Goal: Task Accomplishment & Management: Manage account settings

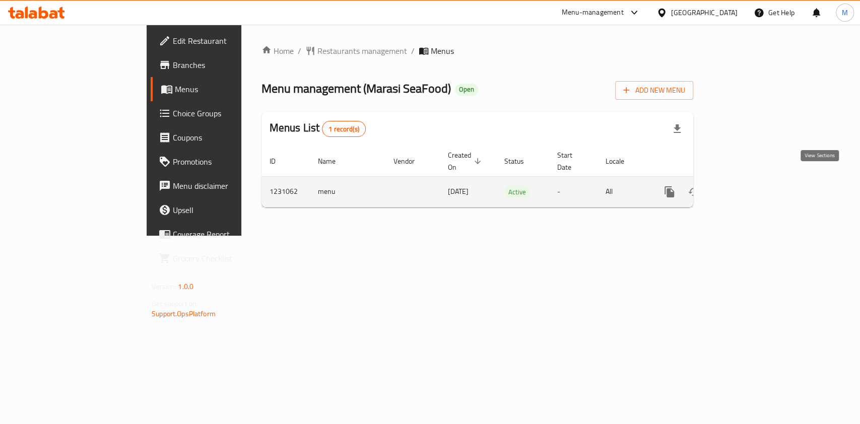
click at [754, 187] on link "enhanced table" at bounding box center [742, 192] width 24 height 24
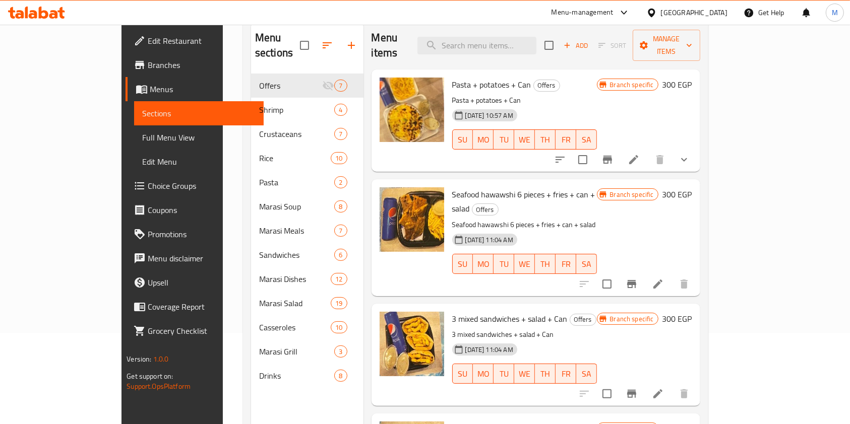
scroll to position [93, 0]
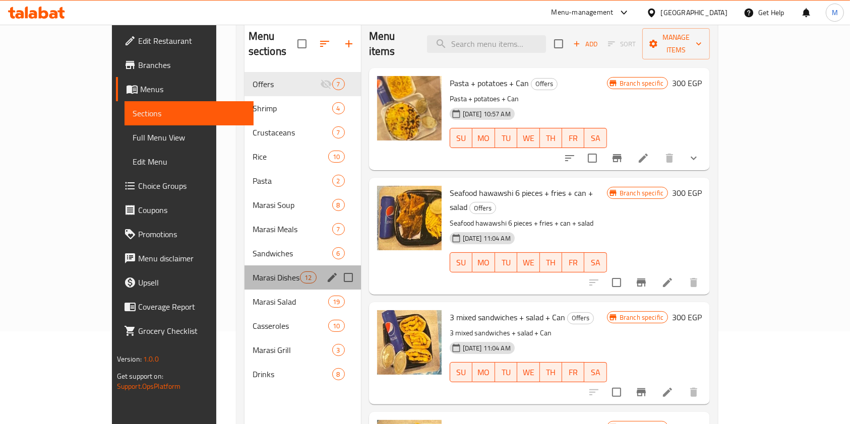
click at [244, 272] on div "Marasi Dishes 12" at bounding box center [302, 278] width 116 height 24
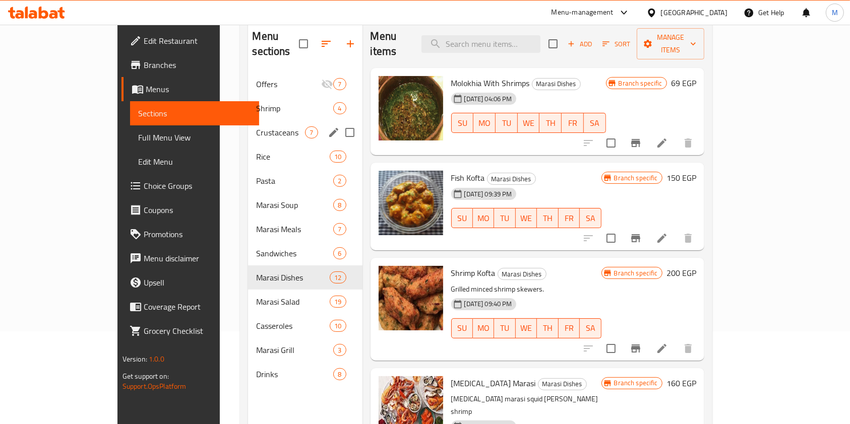
click at [248, 124] on div "Crustaceans 7" at bounding box center [305, 132] width 114 height 24
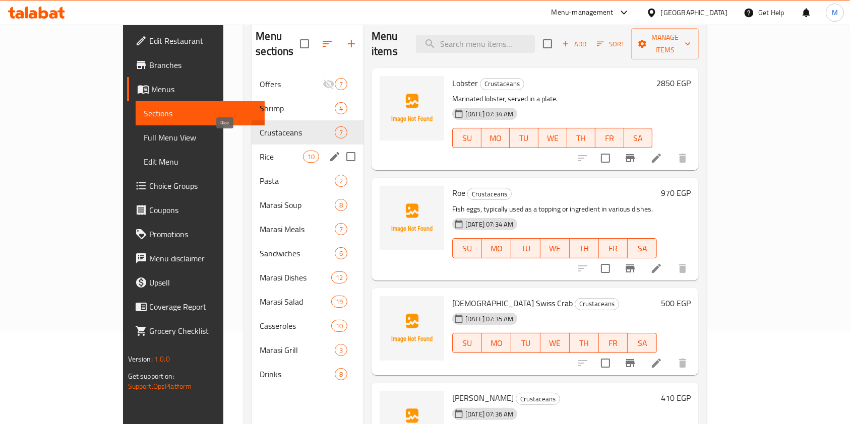
click at [259, 151] on span "Rice" at bounding box center [280, 157] width 43 height 12
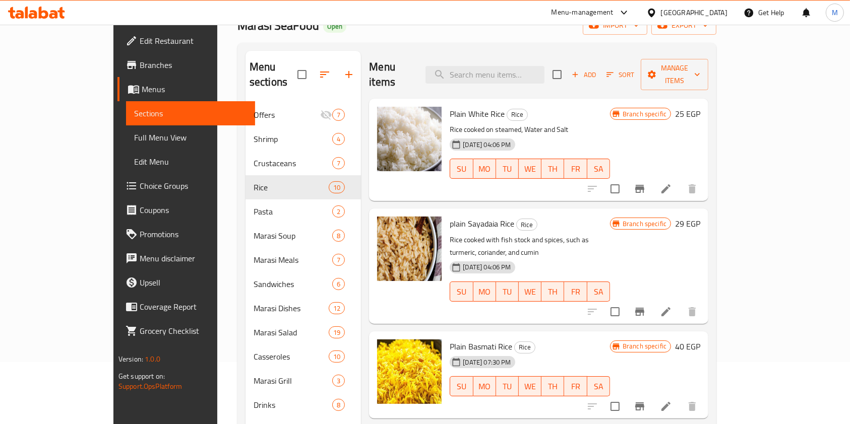
scroll to position [63, 0]
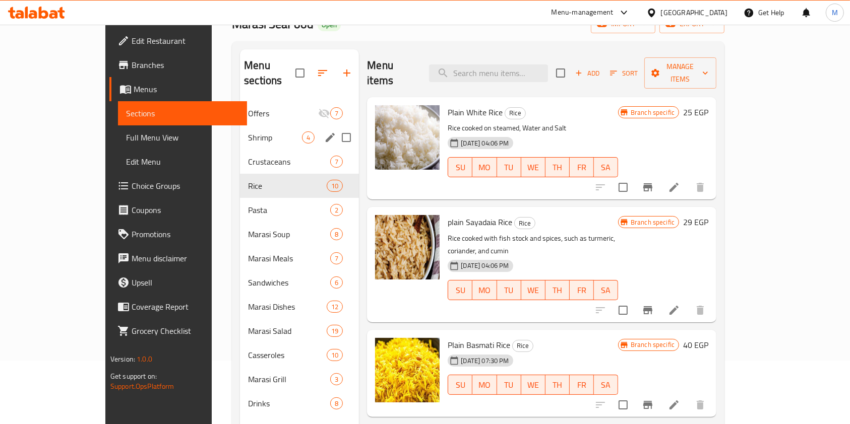
click at [240, 133] on div "Shrimp 4" at bounding box center [299, 137] width 119 height 24
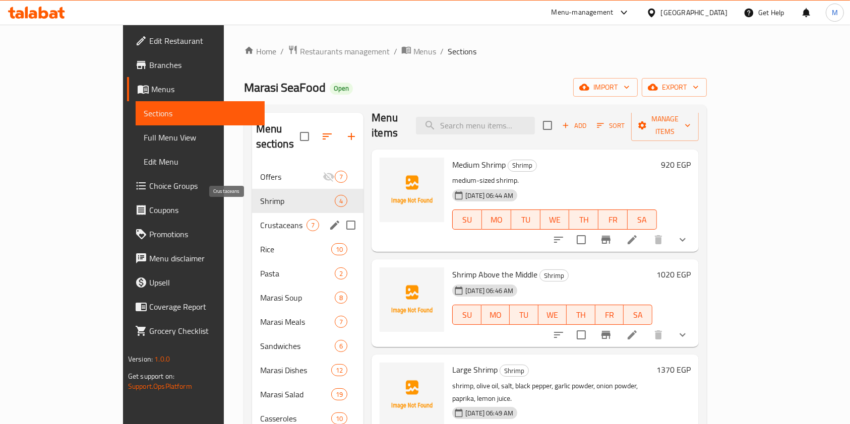
click at [260, 219] on span "Crustaceans" at bounding box center [283, 225] width 46 height 12
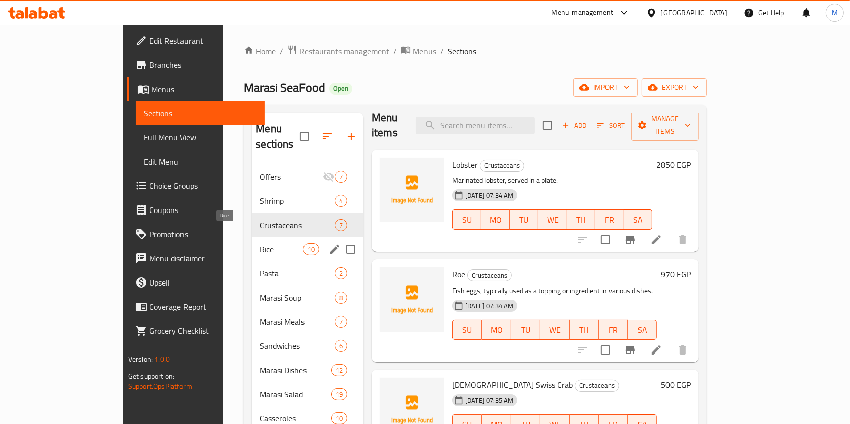
click at [251, 242] on div "Rice 10" at bounding box center [307, 249] width 112 height 24
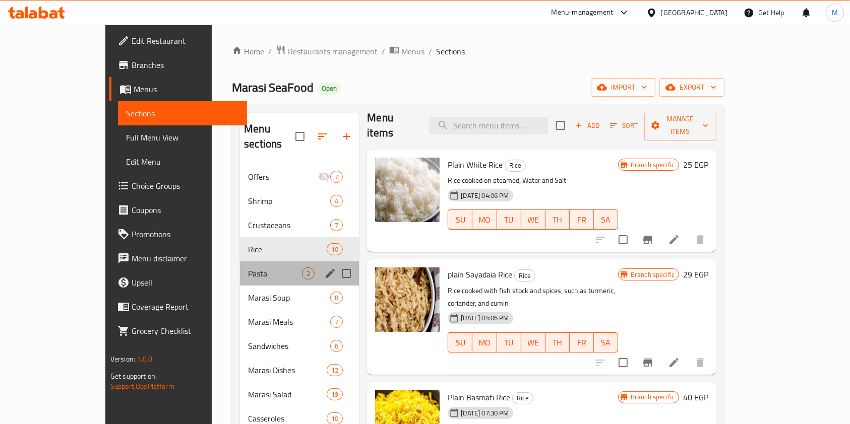
click at [244, 267] on div "Pasta 2" at bounding box center [299, 274] width 119 height 24
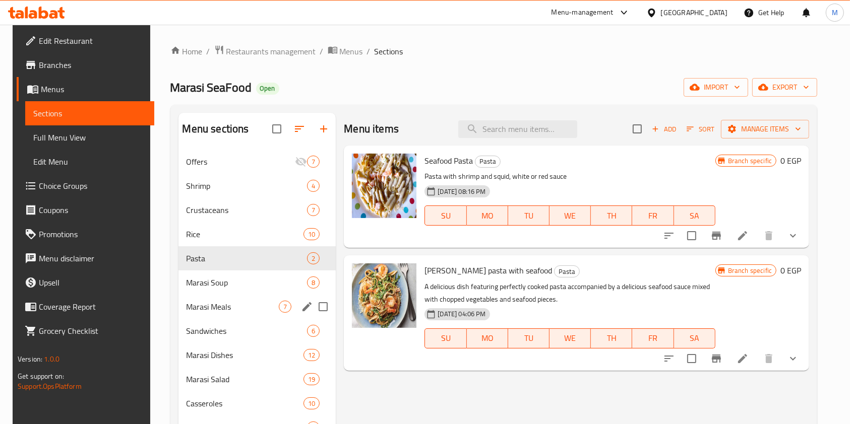
click at [239, 303] on span "Marasi Meals" at bounding box center [232, 307] width 93 height 12
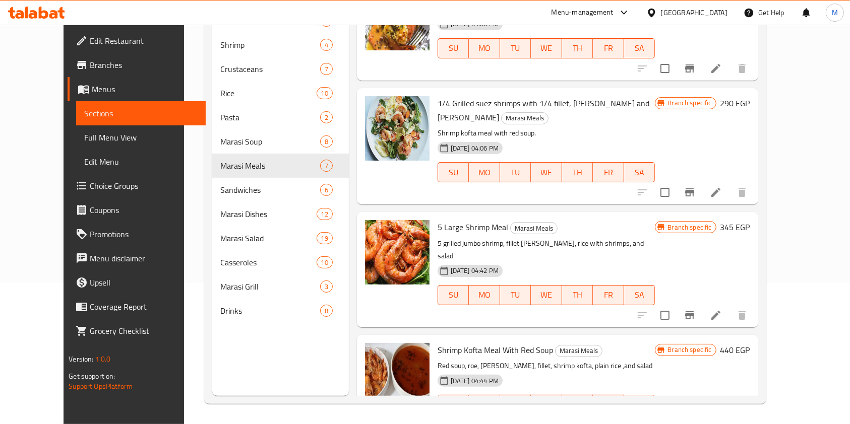
scroll to position [371, 0]
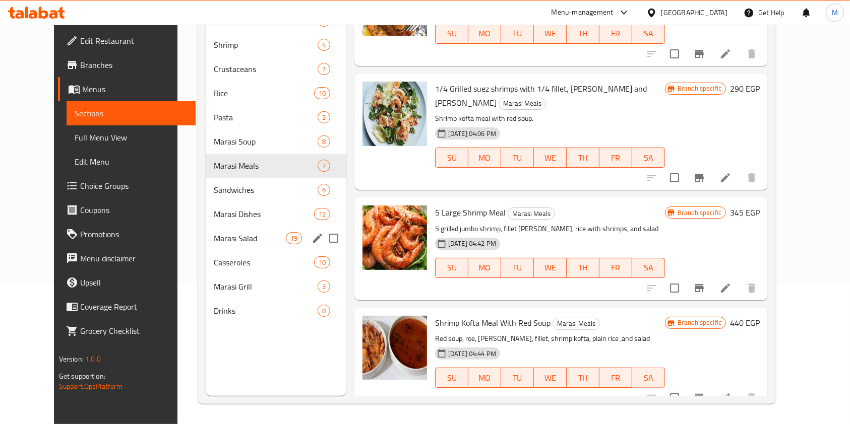
click at [225, 228] on div "Marasi Salad 19" at bounding box center [276, 238] width 141 height 24
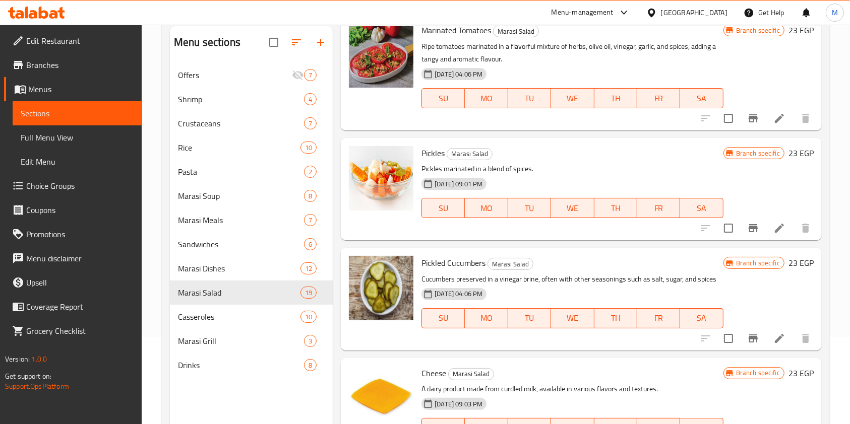
scroll to position [28, 0]
